Goal: Task Accomplishment & Management: Manage account settings

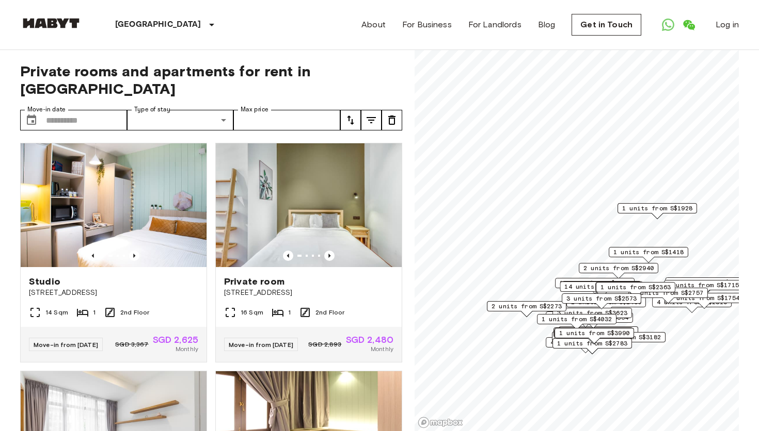
click at [44, 25] on img at bounding box center [51, 23] width 62 height 10
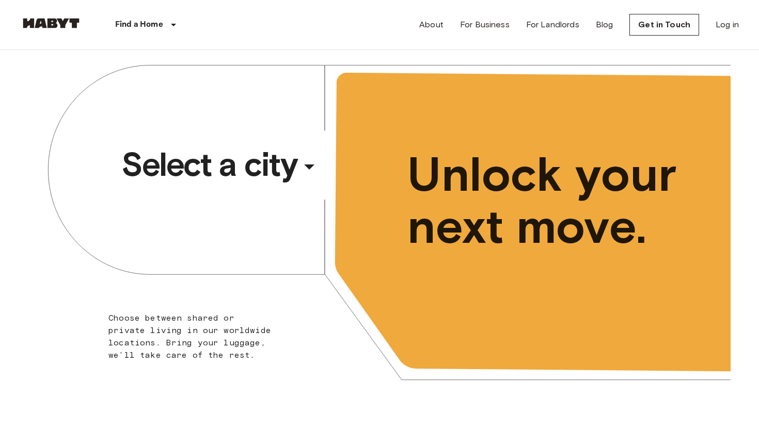
click at [206, 168] on span "Select a city" at bounding box center [208, 164] width 175 height 41
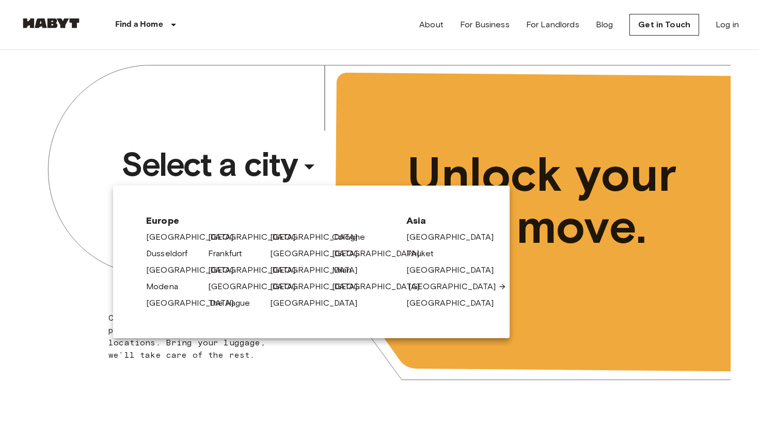
click at [428, 286] on link "[GEOGRAPHIC_DATA]" at bounding box center [457, 287] width 98 height 12
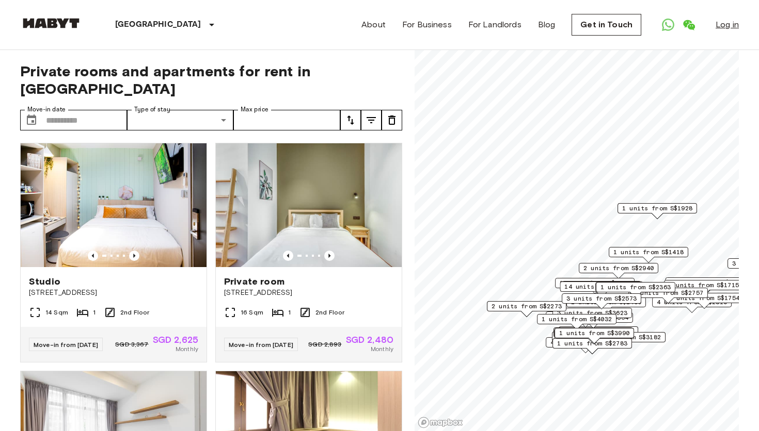
click at [728, 24] on link "Log in" at bounding box center [726, 25] width 23 height 12
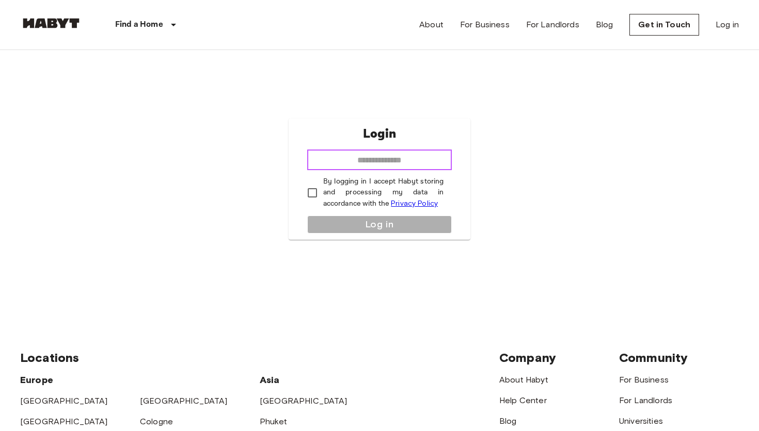
click at [389, 159] on input "email" at bounding box center [379, 160] width 145 height 21
type input "**********"
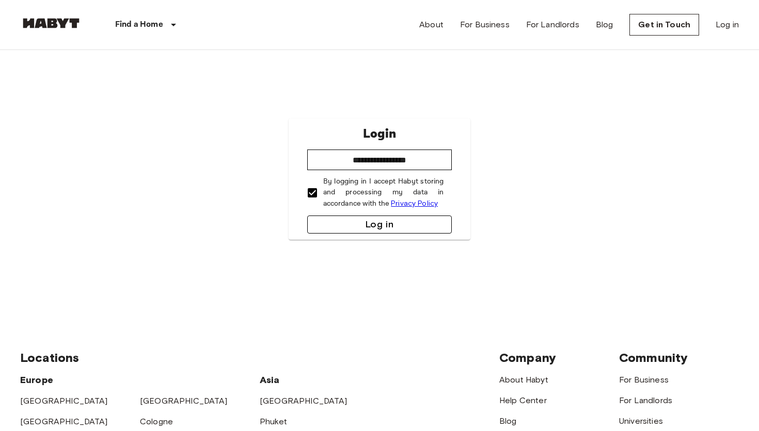
click at [391, 226] on button "Log in" at bounding box center [379, 225] width 145 height 18
